Goal: Transaction & Acquisition: Purchase product/service

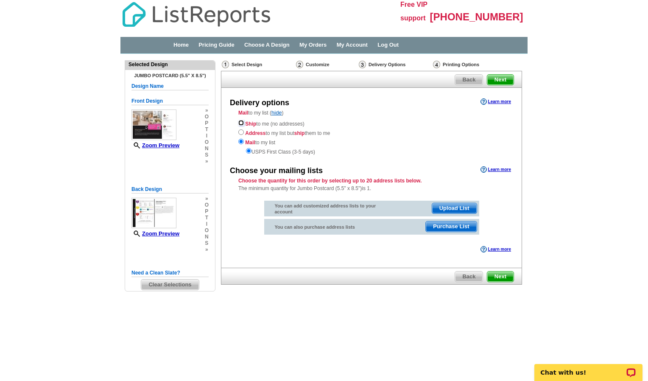
click at [241, 122] on input "radio" at bounding box center [241, 123] width 6 height 6
radio input "true"
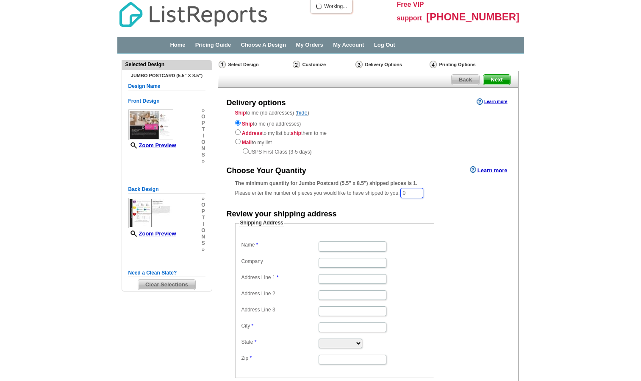
click at [423, 192] on input "0" at bounding box center [412, 193] width 23 height 10
click at [607, 143] on main "Need Help? call 800-260-5887, chat with support, or have our designers make som…" at bounding box center [320, 254] width 641 height 401
click at [424, 192] on input "100" at bounding box center [413, 193] width 24 height 11
type input "1"
type input "250"
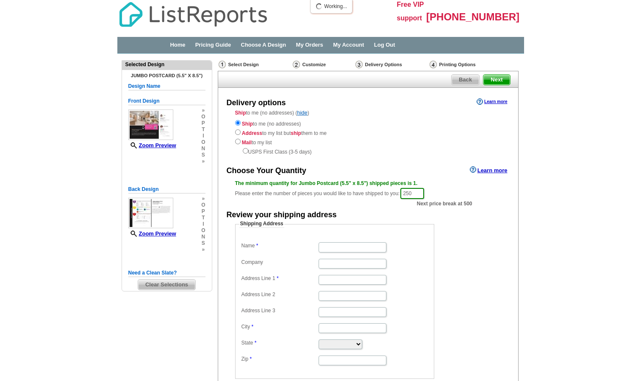
click at [551, 118] on main "Need Help? call 800-260-5887, chat with support, or have our designers make som…" at bounding box center [320, 254] width 641 height 401
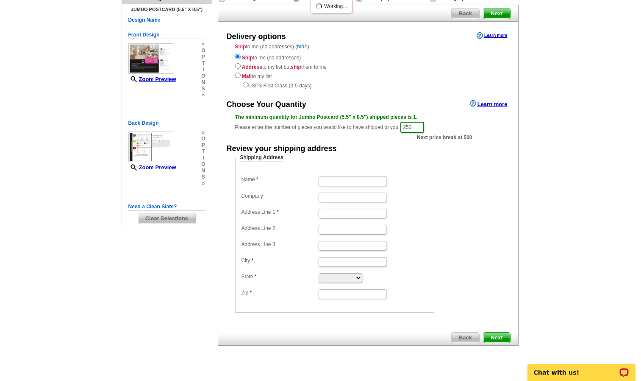
scroll to position [56, 0]
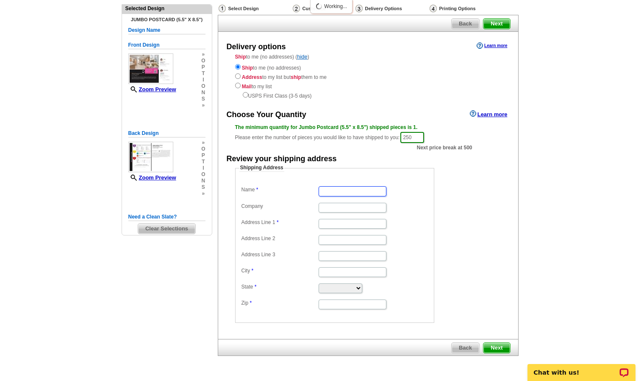
click at [359, 191] on input "Name" at bounding box center [353, 191] width 68 height 10
type input "ANDREA KIYOMI NGUYEN"
type input "Landlord"
type input "6089 ROSE SPRINGS AVE, LAS VEGAS, NV, United States of"
type input "Las Vegas"
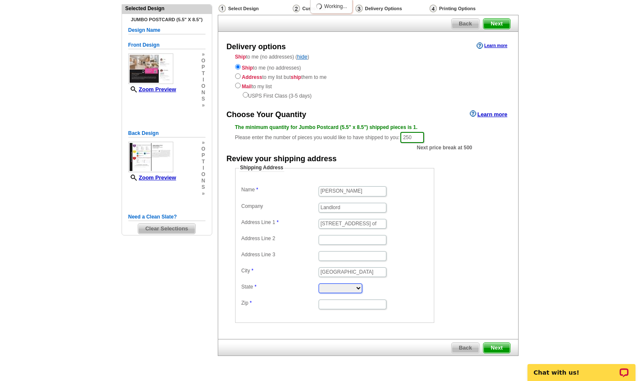
select select "NV"
type input "89130"
click at [362, 191] on input "ANDREA KIYOMI NGUYEN" at bounding box center [353, 191] width 68 height 10
type input "ANDREA NGUYEN"
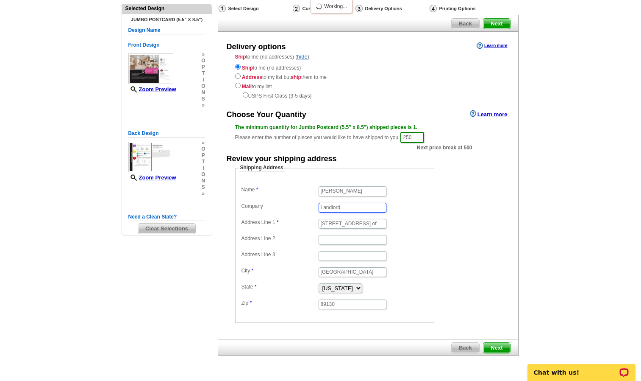
click at [357, 203] on input "Landlord" at bounding box center [353, 208] width 68 height 10
type input "L"
click at [382, 223] on input "6089 ROSE SPRINGS AVE, LAS VEGAS, NV, United States of" at bounding box center [353, 224] width 68 height 10
click at [417, 201] on dd at bounding box center [335, 207] width 191 height 13
click at [503, 344] on span "Next" at bounding box center [497, 348] width 26 height 10
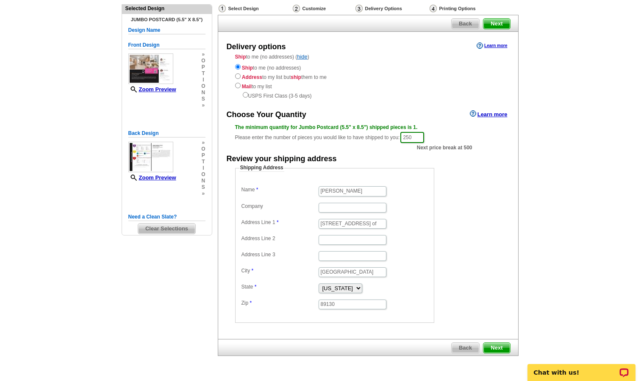
click at [503, 349] on span "Next" at bounding box center [497, 348] width 26 height 10
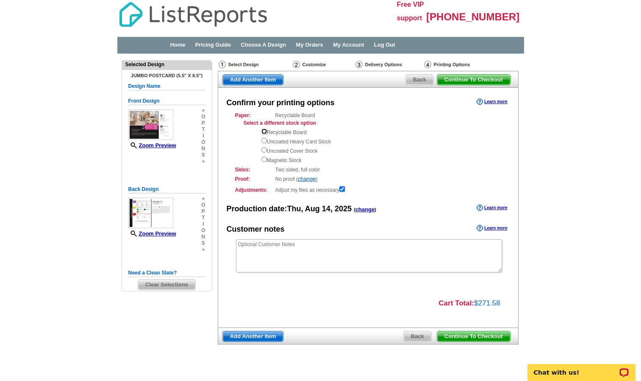
click at [262, 131] on input "radio" at bounding box center [265, 131] width 6 height 6
radio input "true"
click at [212, 46] on link "Pricing Guide" at bounding box center [213, 45] width 36 height 6
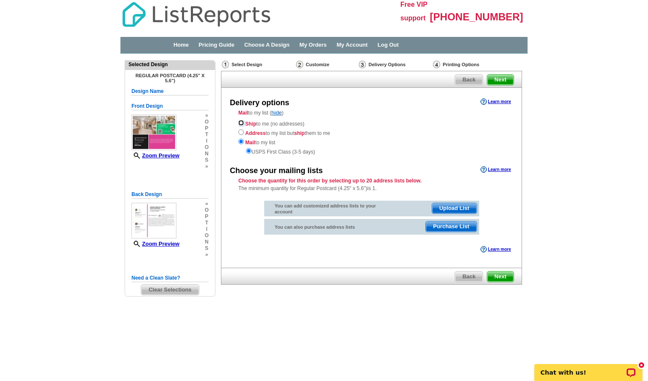
click at [243, 123] on input "radio" at bounding box center [241, 123] width 6 height 6
radio input "true"
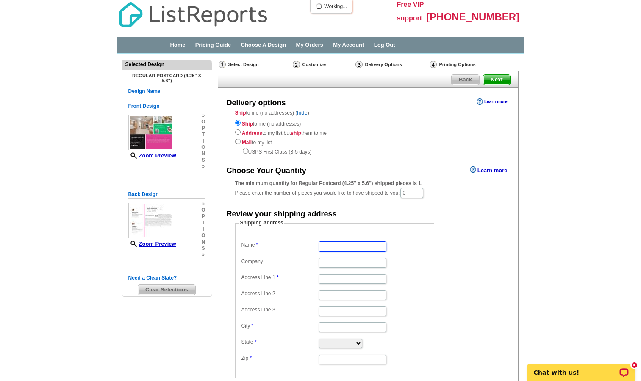
click at [366, 246] on input "Name" at bounding box center [353, 246] width 68 height 10
click at [423, 195] on input "0" at bounding box center [412, 193] width 23 height 10
type input "250"
click at [354, 249] on input "Name" at bounding box center [353, 247] width 68 height 10
type input "ANDREA NGUYEN"
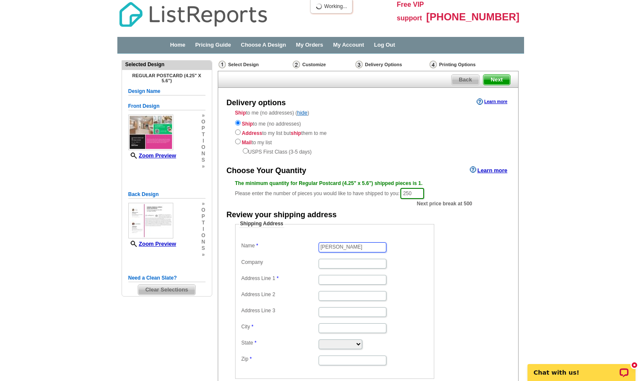
type input "6089 ROSE SPRINGS AVE, LAS VEGAS, NV, United States of"
type input "Las Vegas"
select select "NV"
type input "89130"
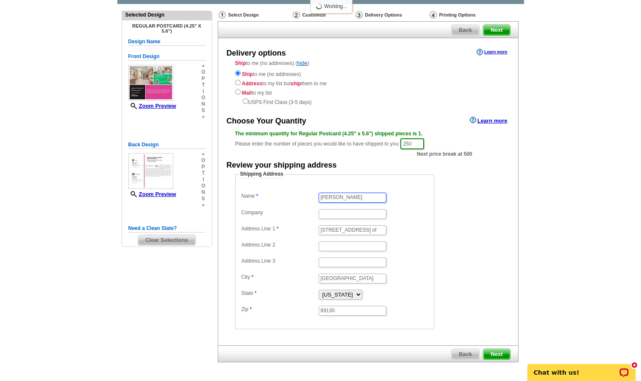
scroll to position [81, 0]
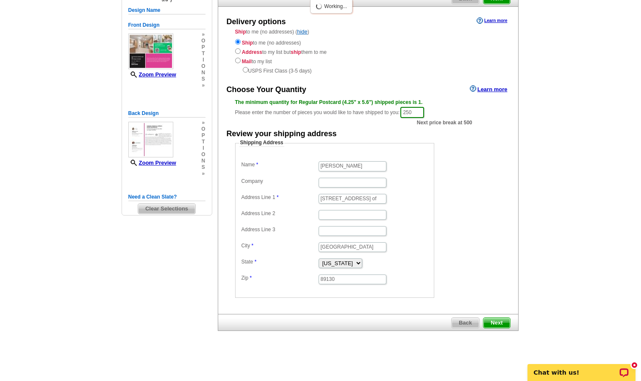
click at [494, 325] on span "Next" at bounding box center [497, 323] width 26 height 10
